Goal: Navigation & Orientation: Find specific page/section

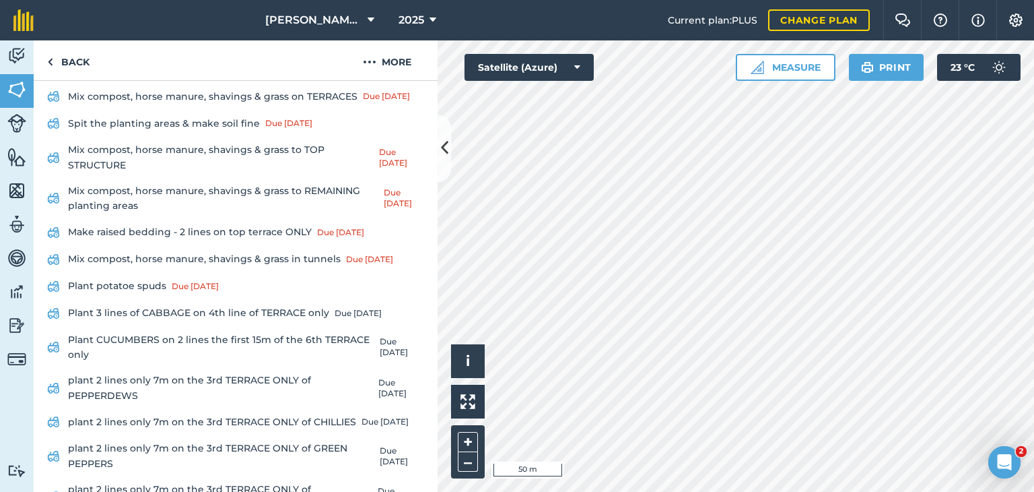
scroll to position [181, 0]
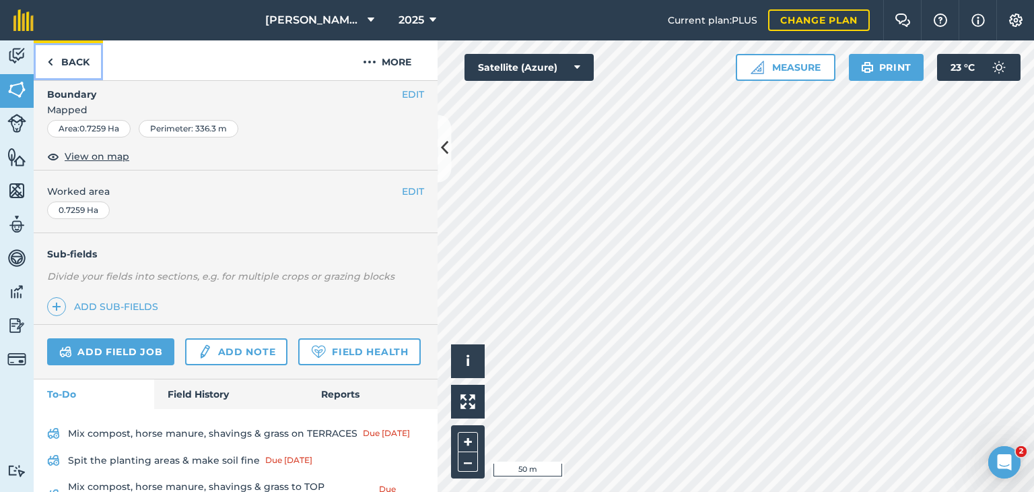
click at [83, 68] on link "Back" at bounding box center [68, 60] width 69 height 40
